Goal: Task Accomplishment & Management: Manage account settings

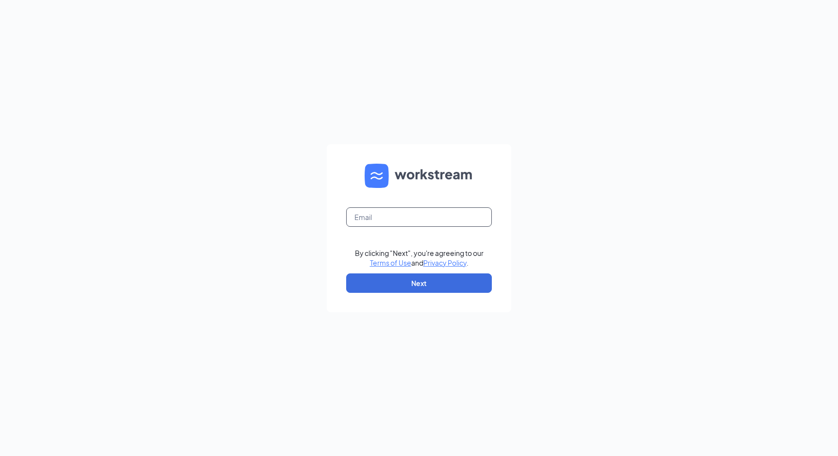
click at [385, 220] on input "text" at bounding box center [419, 216] width 146 height 19
type input "[EMAIL_ADDRESS][DOMAIN_NAME]"
click at [413, 283] on button "Next" at bounding box center [419, 282] width 146 height 19
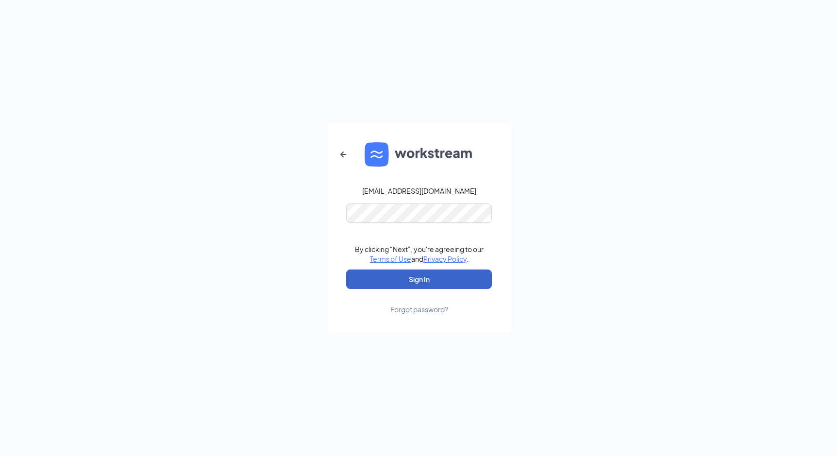
click at [400, 282] on button "Sign In" at bounding box center [419, 278] width 146 height 19
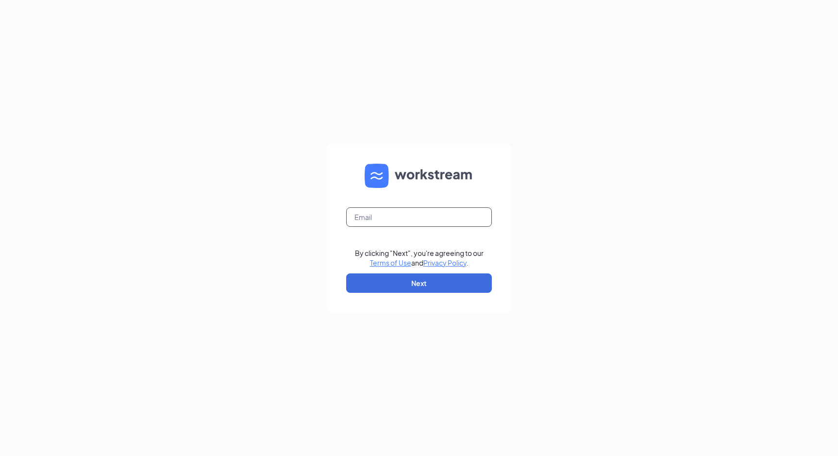
click at [392, 218] on input "text" at bounding box center [419, 216] width 146 height 19
type input "[EMAIL_ADDRESS][DOMAIN_NAME]"
click at [402, 285] on button "Next" at bounding box center [419, 282] width 146 height 19
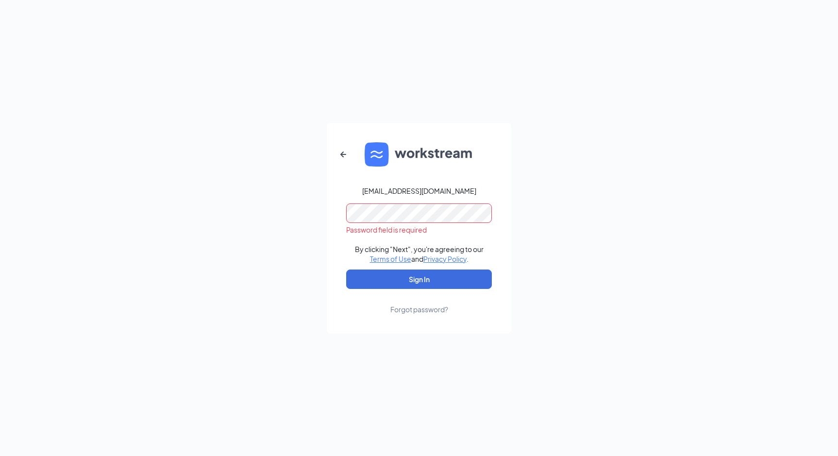
click at [417, 194] on div "[EMAIL_ADDRESS][DOMAIN_NAME]" at bounding box center [419, 191] width 114 height 10
click at [380, 280] on button "Sign In" at bounding box center [419, 278] width 146 height 19
click at [397, 252] on div "By clicking "Next", you're agreeing to our Terms of Use and Privacy Policy ." at bounding box center [419, 253] width 129 height 19
click at [386, 281] on button "Sign In" at bounding box center [419, 278] width 146 height 19
click at [379, 278] on button "Sign In" at bounding box center [419, 278] width 146 height 19
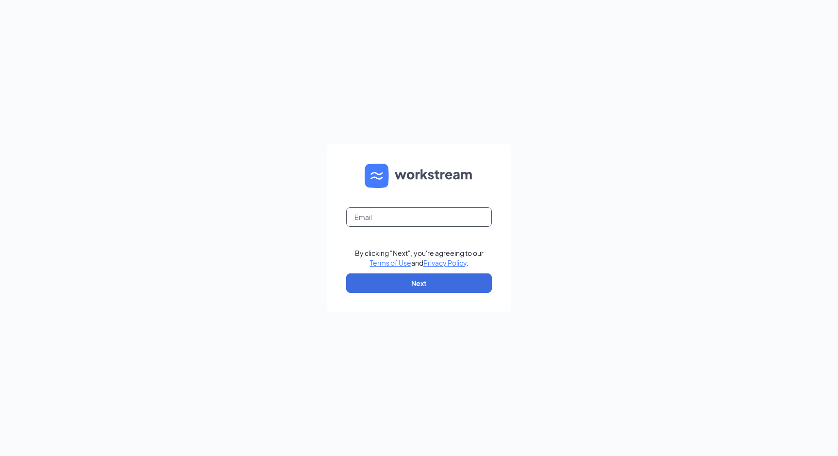
click at [400, 216] on input "text" at bounding box center [419, 216] width 146 height 19
type input "[EMAIL_ADDRESS][DOMAIN_NAME]"
click at [405, 287] on button "Next" at bounding box center [419, 282] width 146 height 19
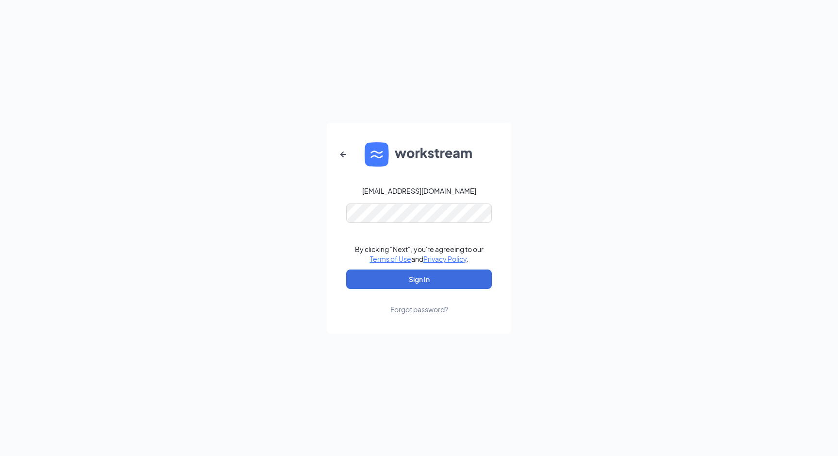
drag, startPoint x: 34, startPoint y: 0, endPoint x: 14, endPoint y: -15, distance: 26.0
click at [14, 0] on html "[EMAIL_ADDRESS][DOMAIN_NAME] By clicking "Next", you're agreeing to our Terms o…" at bounding box center [419, 228] width 838 height 456
